Goal: Transaction & Acquisition: Purchase product/service

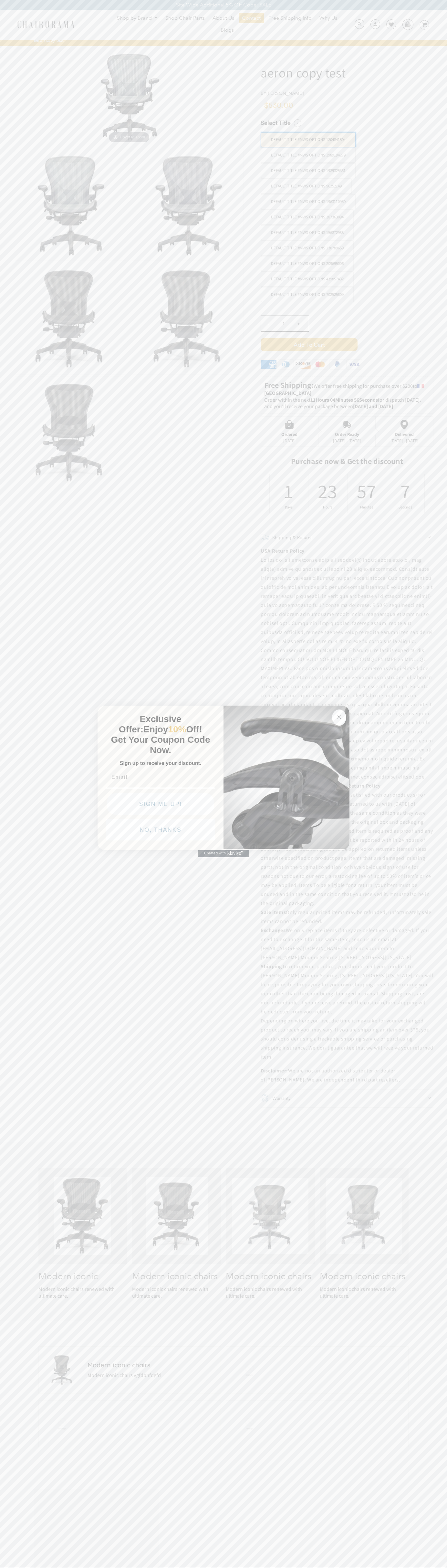
click at [160, 831] on button "NO, THANKS" at bounding box center [160, 830] width 109 height 21
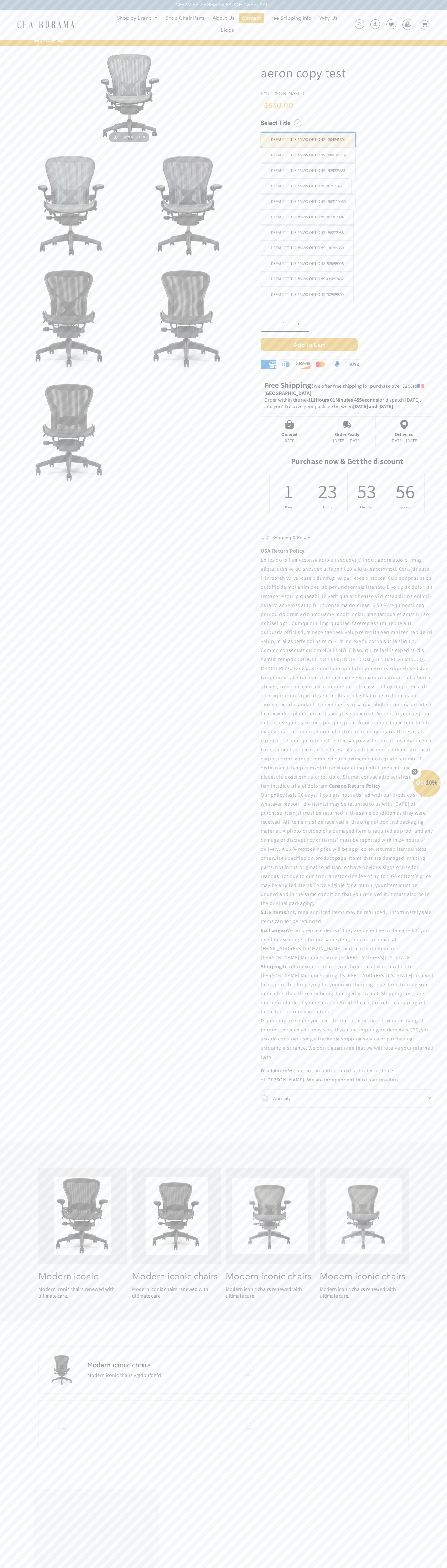
click at [309, 345] on span "Add to Cart" at bounding box center [309, 344] width 97 height 13
click at [424, 25] on icon at bounding box center [424, 24] width 5 height 4
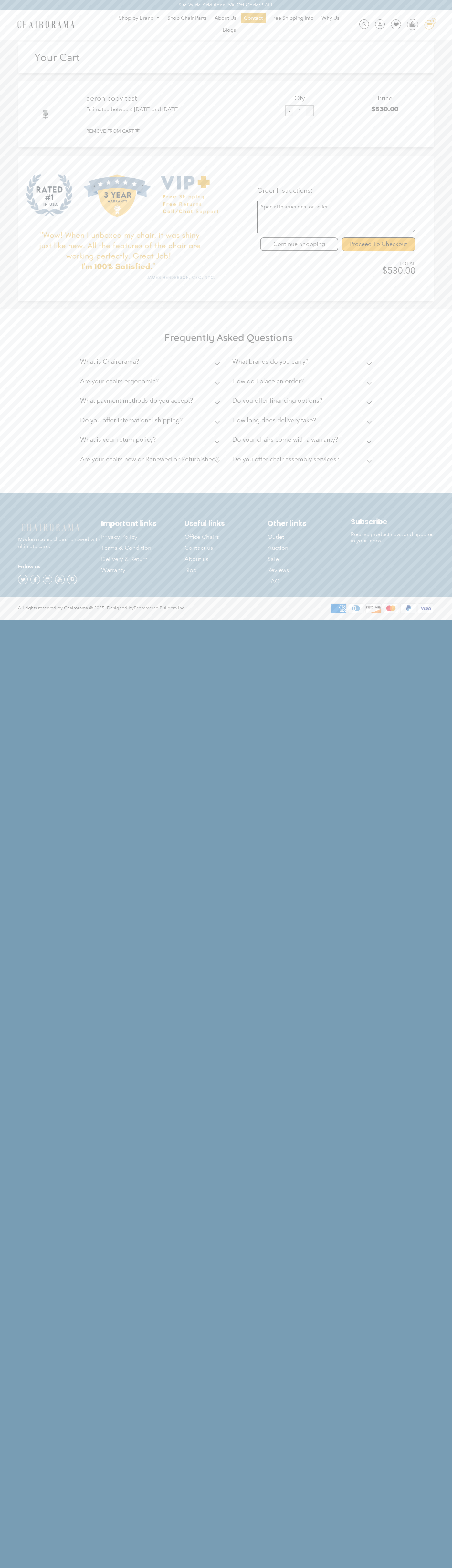
click at [378, 244] on input "Proceed To Checkout" at bounding box center [378, 244] width 74 height 13
